Goal: Task Accomplishment & Management: Manage account settings

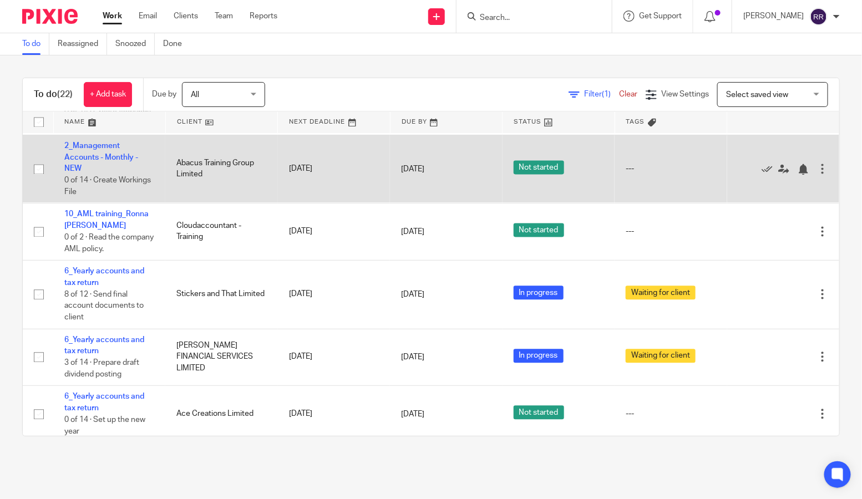
scroll to position [934, 0]
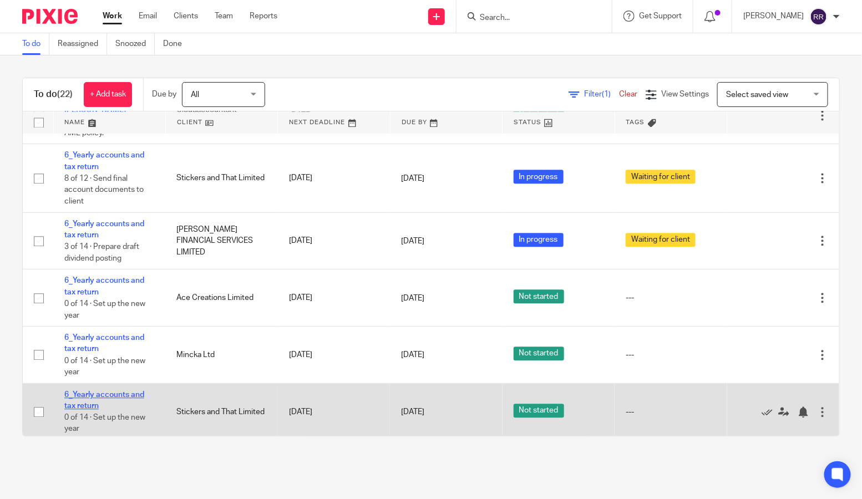
click at [86, 394] on link "6_Yearly accounts and tax return" at bounding box center [104, 400] width 80 height 19
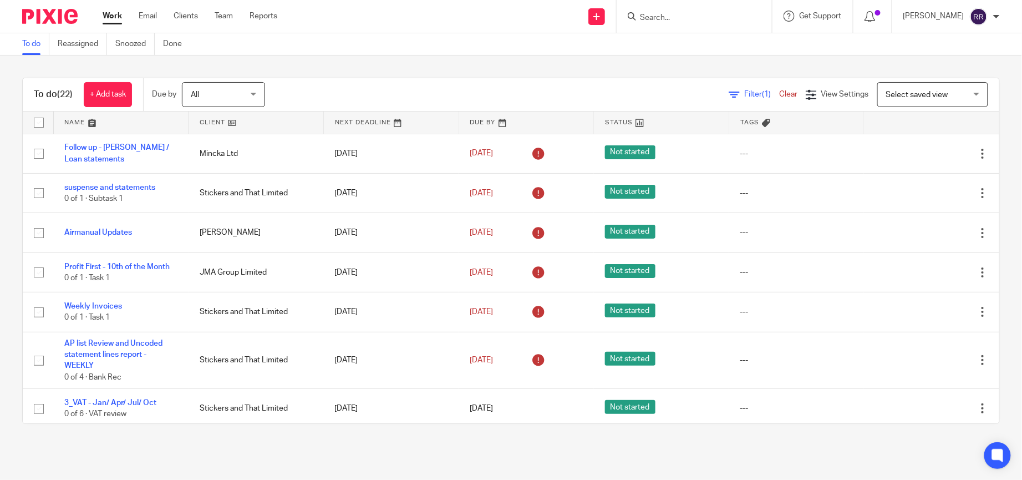
click at [687, 24] on div at bounding box center [694, 16] width 155 height 33
click at [675, 13] on input "Search" at bounding box center [689, 18] width 100 height 10
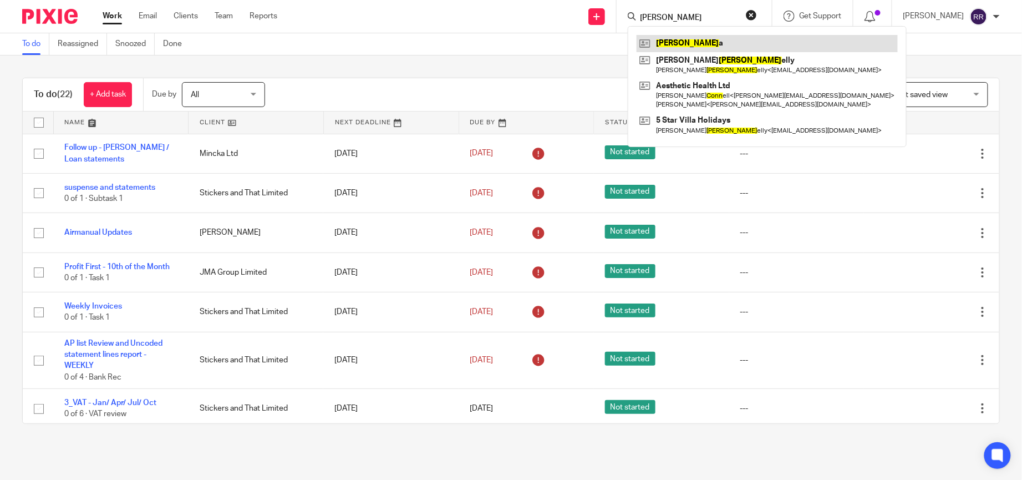
type input "ronn"
click at [687, 47] on link at bounding box center [767, 43] width 261 height 17
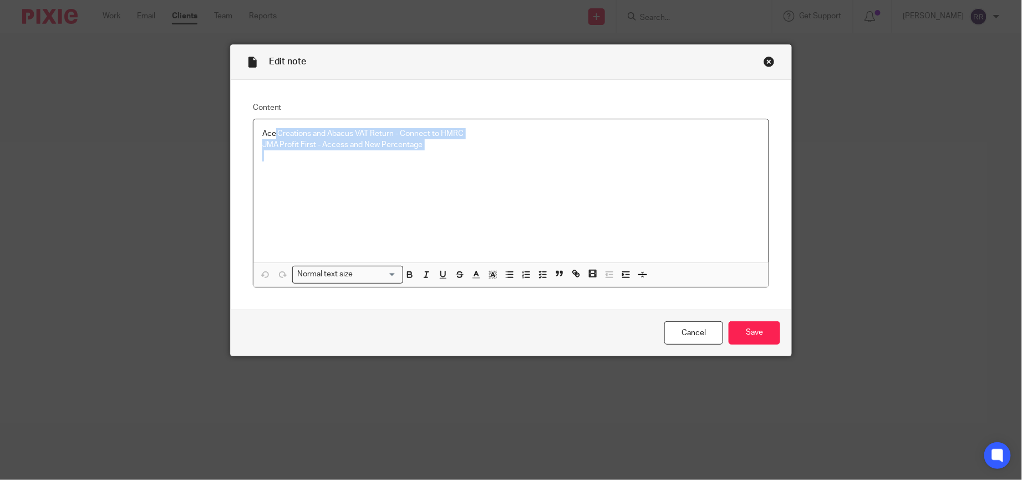
drag, startPoint x: 486, startPoint y: 151, endPoint x: 268, endPoint y: 122, distance: 220.5
click at [268, 122] on div "Ace Creations and Abacus VAT Return - Connect to HMRC JMA Profit First - Access…" at bounding box center [512, 190] width 516 height 143
click at [581, 179] on p at bounding box center [511, 178] width 498 height 11
click at [764, 62] on div "Close this dialog window" at bounding box center [769, 61] width 11 height 11
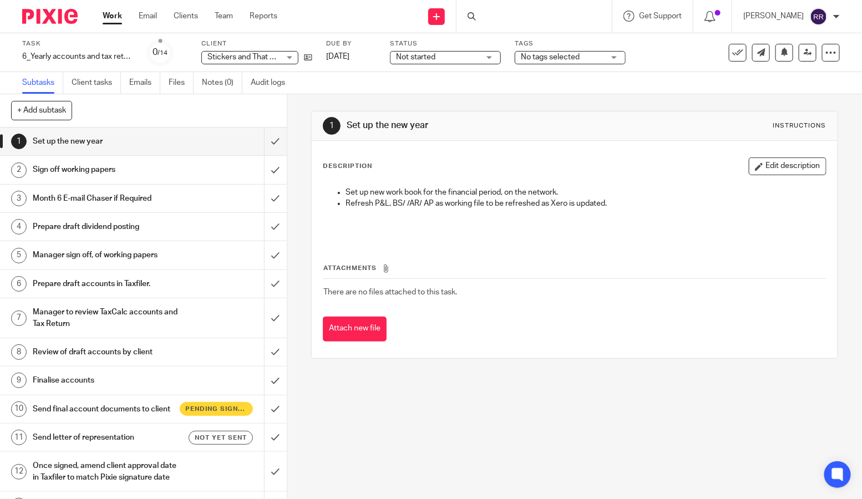
click at [186, 418] on div "Send final account documents to client Pending signature" at bounding box center [143, 409] width 220 height 17
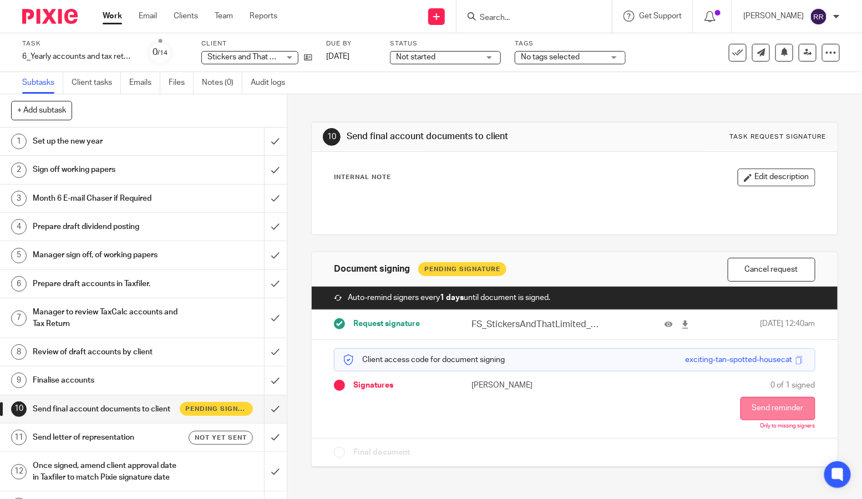
click at [762, 410] on button "Send reminder" at bounding box center [778, 408] width 75 height 23
